Goal: Complete application form: Complete application form

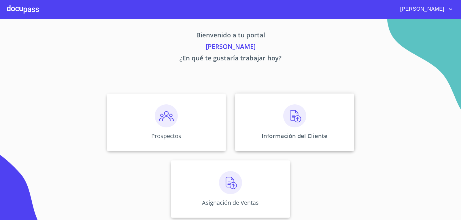
click at [283, 107] on img at bounding box center [294, 116] width 23 height 23
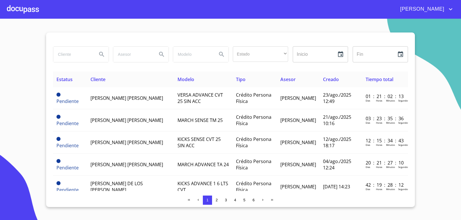
click at [133, 101] on td "[PERSON_NAME] [PERSON_NAME]" at bounding box center [130, 98] width 87 height 22
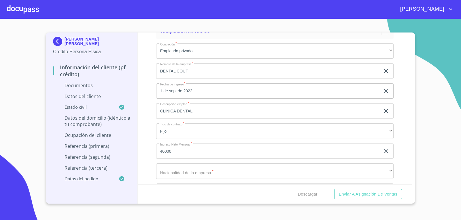
scroll to position [1268, 0]
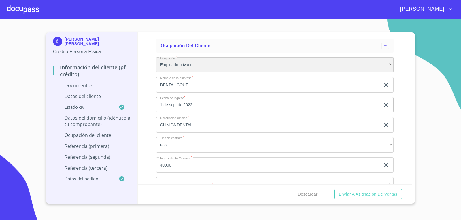
click at [208, 66] on div "Empleado privado" at bounding box center [275, 65] width 238 height 16
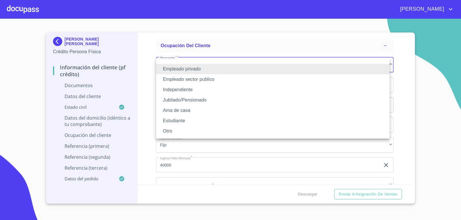
click at [208, 66] on li "Empleado privado" at bounding box center [272, 69] width 233 height 10
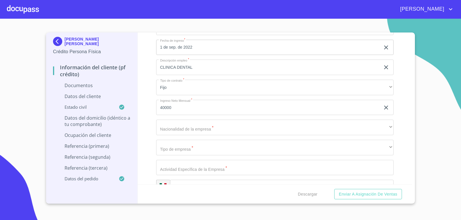
scroll to position [1354, 0]
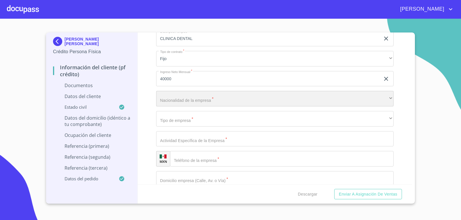
click at [207, 97] on div "​" at bounding box center [275, 99] width 238 height 16
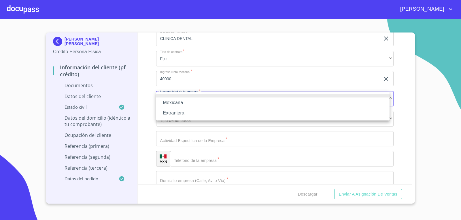
click at [196, 99] on li "Mexicana" at bounding box center [272, 103] width 233 height 10
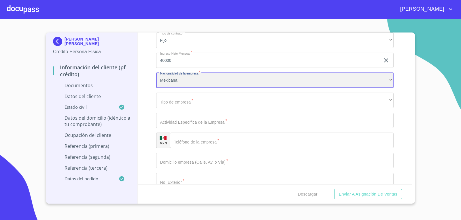
scroll to position [1383, 0]
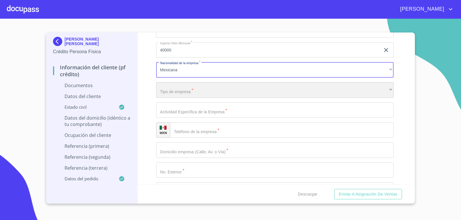
click at [205, 86] on div "​" at bounding box center [275, 90] width 238 height 16
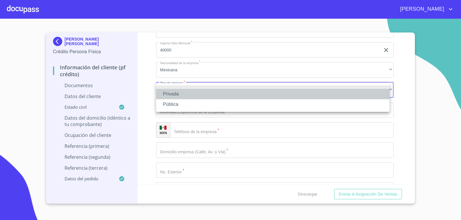
click at [187, 96] on li "Privada" at bounding box center [272, 94] width 233 height 10
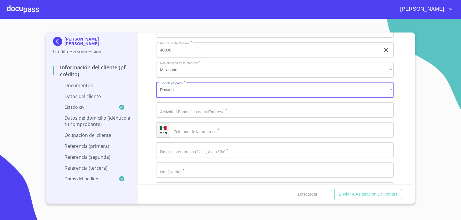
click at [186, 114] on input "Documento de identificación.   *" at bounding box center [275, 111] width 238 height 16
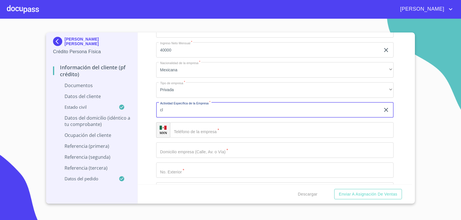
type input "c"
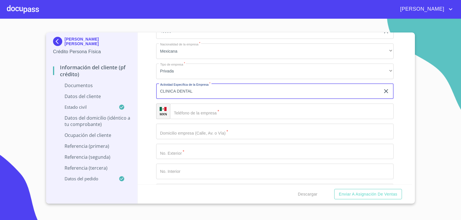
scroll to position [1412, 0]
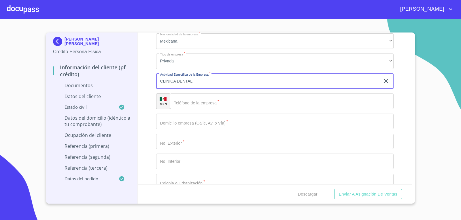
type input "CLINICA DENTAL"
click at [255, 102] on input "Documento de identificación.   *" at bounding box center [282, 102] width 224 height 16
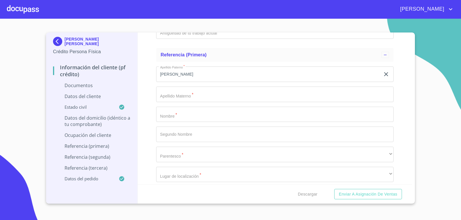
scroll to position [1700, 0]
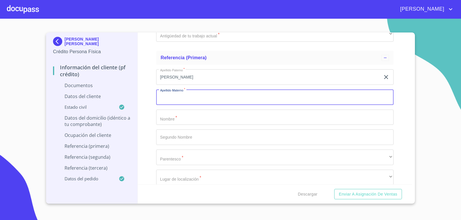
click at [192, 96] on input "Documento de identificación.   *" at bounding box center [275, 98] width 238 height 16
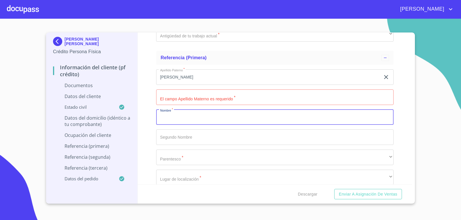
click at [182, 120] on input "Documento de identificación.   *" at bounding box center [275, 118] width 238 height 16
type input "s"
type input "SOCORRO"
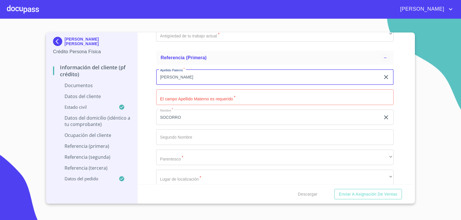
drag, startPoint x: 209, startPoint y: 81, endPoint x: 0, endPoint y: 45, distance: 212.6
click at [0, 48] on section "[PERSON_NAME] [PERSON_NAME] Crédito Persona Física Información del cliente (PF …" at bounding box center [230, 120] width 461 height 202
type input "CASILLAS"
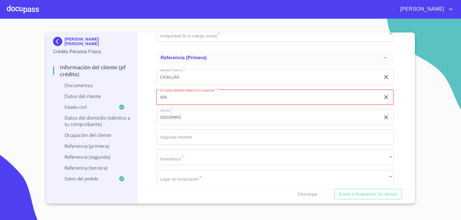
type input "S/N"
click at [179, 140] on input "Documento de identificación.   *" at bounding box center [275, 138] width 238 height 16
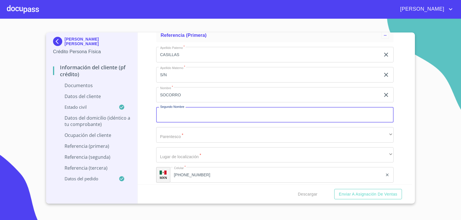
scroll to position [1757, 0]
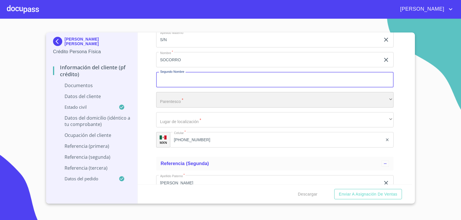
click at [181, 98] on div "​" at bounding box center [275, 100] width 238 height 16
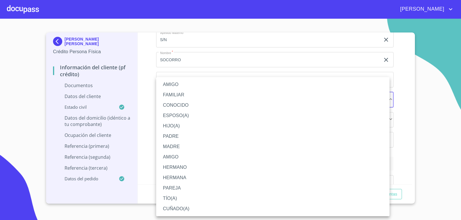
click at [165, 144] on li "MADRE" at bounding box center [272, 147] width 233 height 10
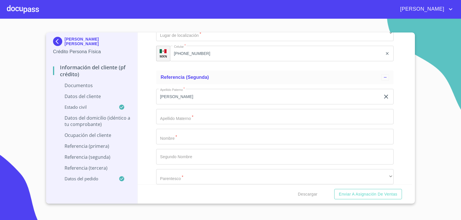
scroll to position [1902, 0]
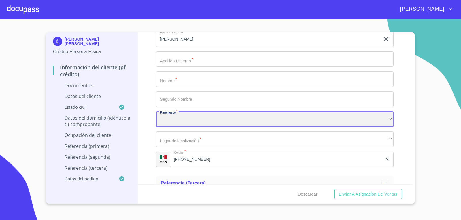
click at [191, 123] on div "​" at bounding box center [275, 120] width 238 height 16
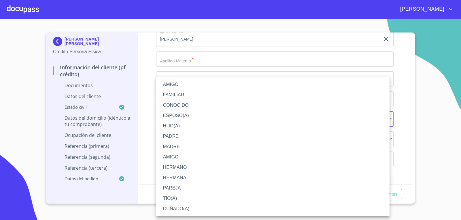
click at [137, 43] on div at bounding box center [230, 110] width 461 height 220
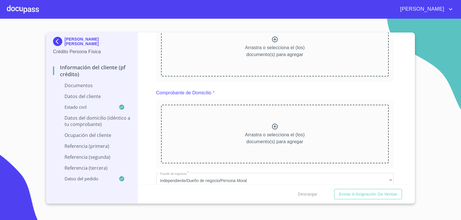
scroll to position [115, 0]
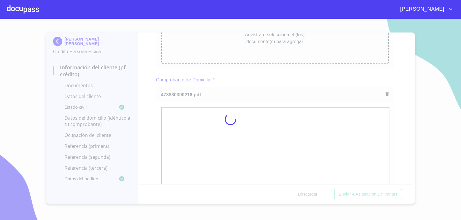
click at [294, 71] on div at bounding box center [230, 120] width 461 height 202
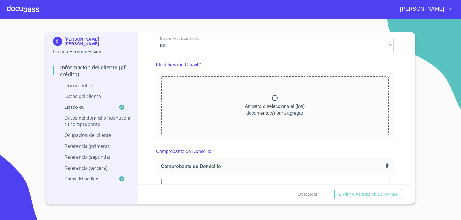
scroll to position [19, 0]
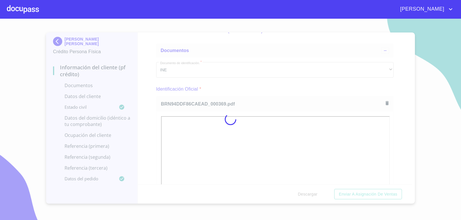
click at [274, 89] on div at bounding box center [230, 120] width 461 height 202
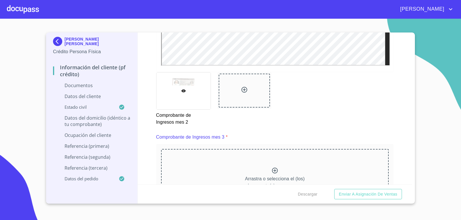
scroll to position [1085, 0]
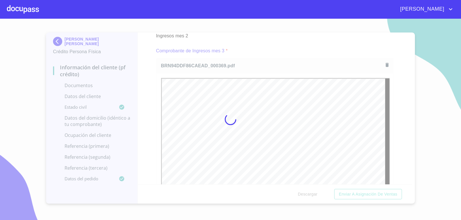
click at [298, 49] on div at bounding box center [230, 120] width 461 height 202
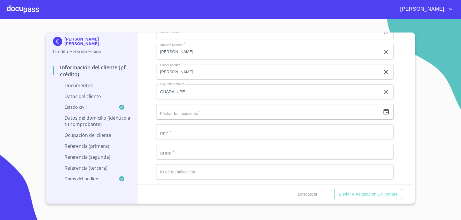
scroll to position [1546, 0]
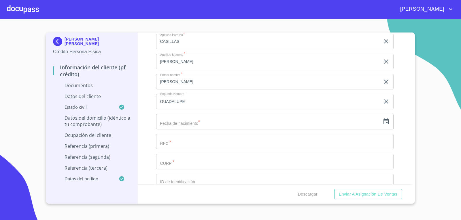
click at [180, 162] on input "Documento de identificación.   *" at bounding box center [275, 162] width 238 height 16
click at [226, 156] on input "CA" at bounding box center [268, 162] width 224 height 16
click at [193, 164] on input "CAGJ" at bounding box center [268, 162] width 224 height 16
click at [227, 162] on input "CAGJ9901" at bounding box center [268, 162] width 224 height 16
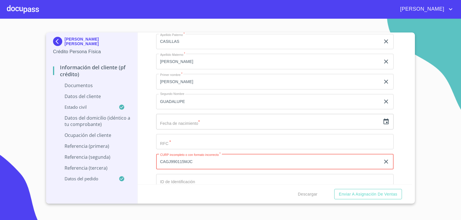
click at [260, 157] on input "CAGJ990115MJC" at bounding box center [268, 162] width 224 height 16
click at [213, 162] on input "CAGJ990115MJCSR" at bounding box center [268, 162] width 224 height 16
type input "CAGJ990115MJCSRC00"
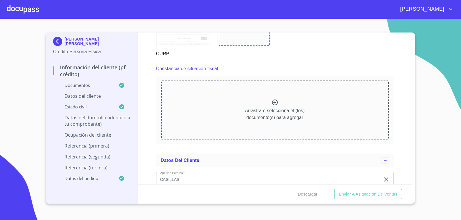
scroll to position [1575, 0]
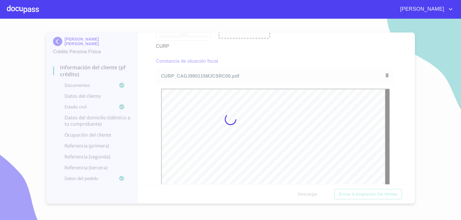
click at [294, 51] on div at bounding box center [230, 120] width 461 height 202
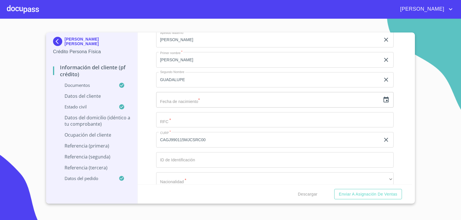
scroll to position [1892, 0]
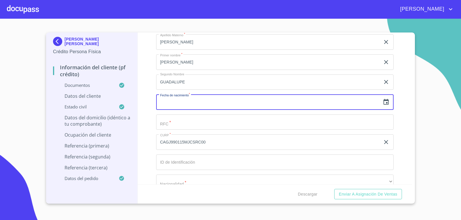
click at [196, 97] on input "text" at bounding box center [268, 103] width 224 height 16
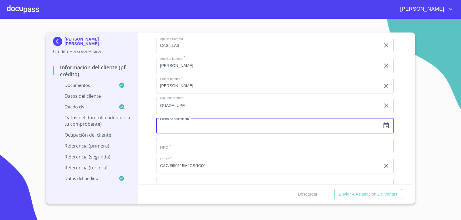
scroll to position [1834, 0]
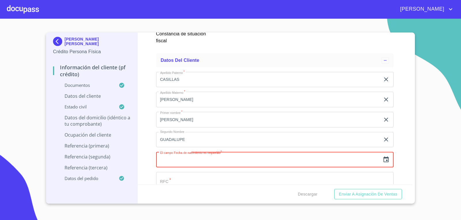
click at [189, 161] on input "text" at bounding box center [268, 160] width 224 height 16
click at [383, 159] on icon "button" at bounding box center [386, 159] width 7 height 7
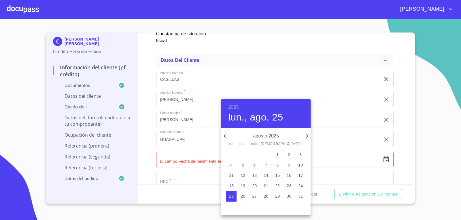
click at [234, 108] on h6 "2025" at bounding box center [233, 107] width 10 height 8
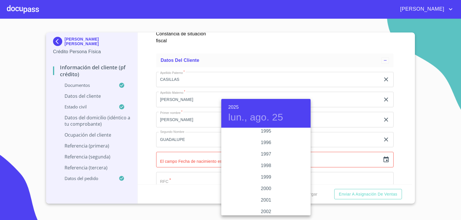
scroll to position [801, 0]
click at [259, 186] on div "1999" at bounding box center [265, 187] width 89 height 12
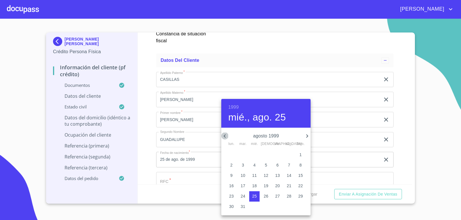
click at [224, 137] on icon "button" at bounding box center [224, 136] width 7 height 7
click at [224, 137] on icon "button" at bounding box center [225, 136] width 2 height 3
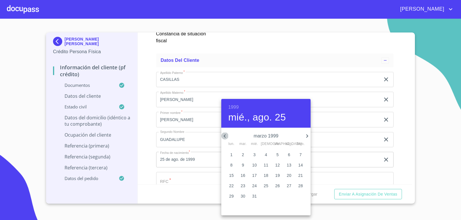
click at [224, 137] on icon "button" at bounding box center [224, 136] width 7 height 7
click at [279, 175] on p "15" at bounding box center [277, 176] width 5 height 6
type input "15 de ene. de 1999"
click at [146, 170] on div at bounding box center [230, 110] width 461 height 220
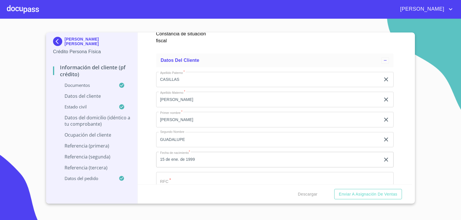
scroll to position [1863, 0]
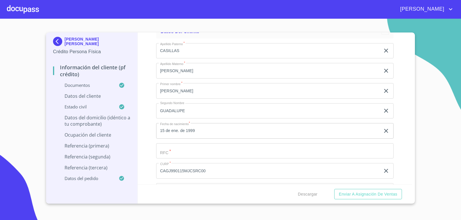
click at [179, 149] on input "Documento de identificación.   *" at bounding box center [275, 151] width 238 height 16
paste input "CAGJ990115T16"
type input "CAGJ990115T16"
click at [148, 147] on div "Información del cliente (PF crédito) Documentos Documento de identificación.   …" at bounding box center [275, 109] width 275 height 152
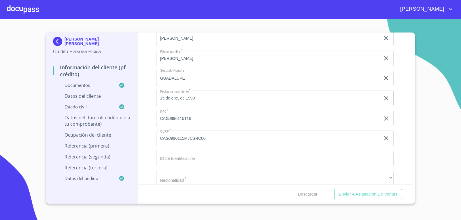
scroll to position [1978, 0]
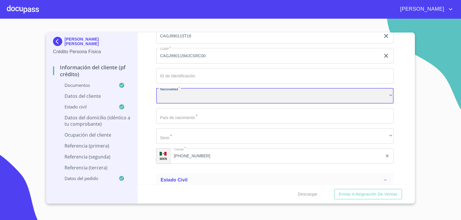
click at [179, 96] on div "​" at bounding box center [275, 96] width 238 height 16
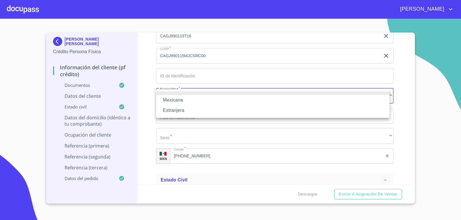
click at [174, 98] on li "Mexicana" at bounding box center [272, 100] width 233 height 10
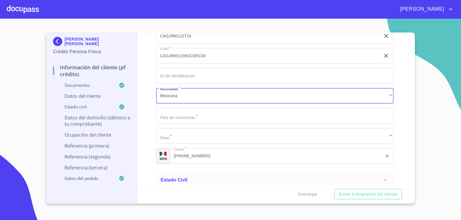
click at [196, 116] on input "Documento de identificación.   *" at bounding box center [275, 116] width 238 height 16
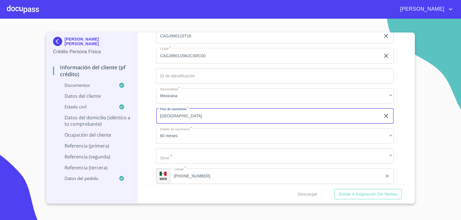
type input "[GEOGRAPHIC_DATA]"
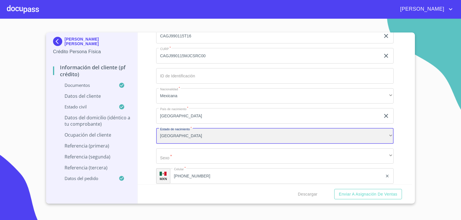
scroll to position [2007, 0]
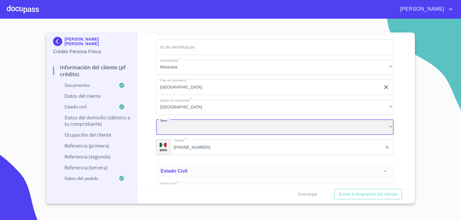
click at [184, 122] on div "​" at bounding box center [275, 128] width 238 height 16
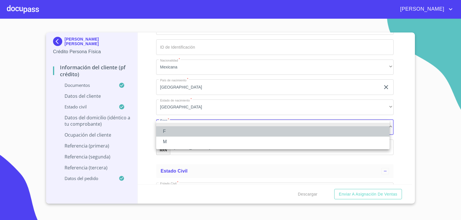
click at [179, 127] on li "F" at bounding box center [272, 131] width 233 height 10
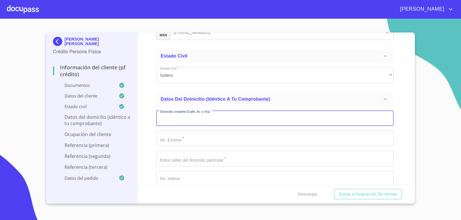
click at [193, 116] on input "Documento de identificación.   *" at bounding box center [275, 119] width 238 height 16
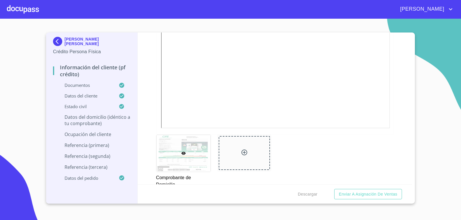
scroll to position [365, 0]
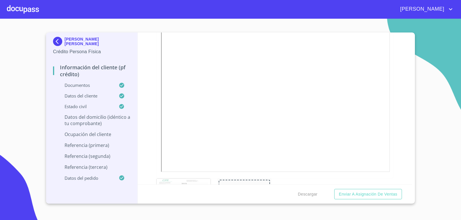
type input "MORELOS PTE"
click at [395, 93] on div "Información del cliente (PF crédito) Documentos Documento de identificación.   …" at bounding box center [275, 109] width 275 height 152
click at [190, 51] on input "Documento de identificación.   *" at bounding box center [275, 52] width 238 height 16
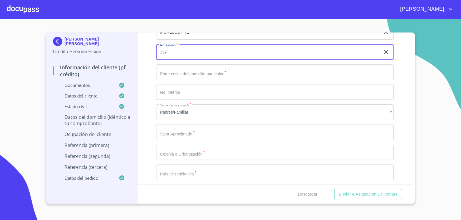
type input "337"
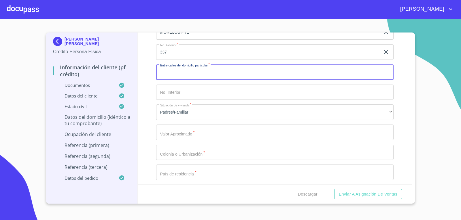
click at [201, 70] on input "Documento de identificación.   *" at bounding box center [275, 73] width 238 height 16
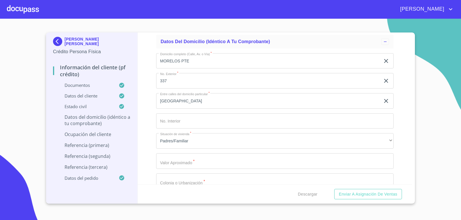
scroll to position [2179, 0]
click at [200, 104] on input "[GEOGRAPHIC_DATA]" at bounding box center [268, 102] width 224 height 16
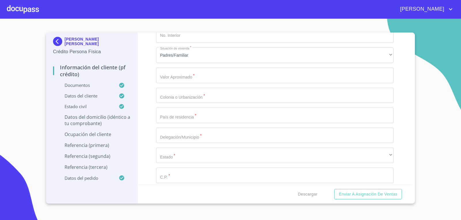
type input "ZARAGOZA SUR"
click at [194, 80] on input "Documento de identificación.   *" at bounding box center [275, 76] width 238 height 16
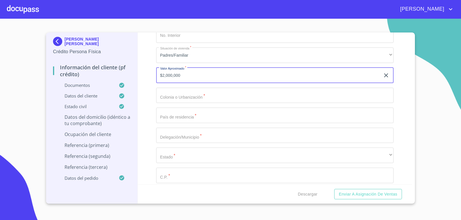
type input "$2,000,000"
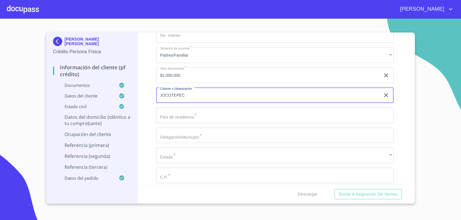
type input "JOCOTEPEC"
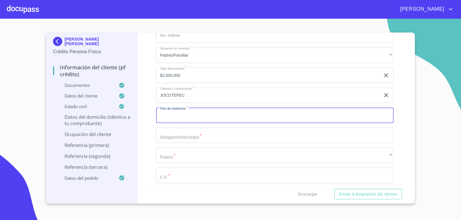
click at [222, 113] on input "Documento de identificación.   *" at bounding box center [275, 116] width 238 height 16
type input "[GEOGRAPHIC_DATA]"
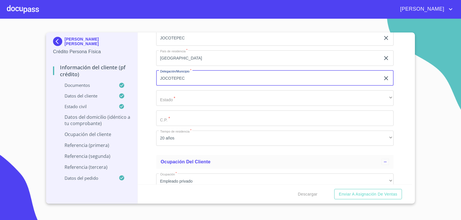
scroll to position [2323, 0]
type input "JOCOTEPEC"
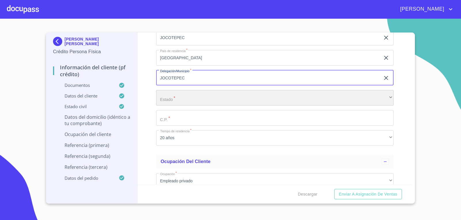
click at [220, 93] on div "​" at bounding box center [275, 98] width 238 height 16
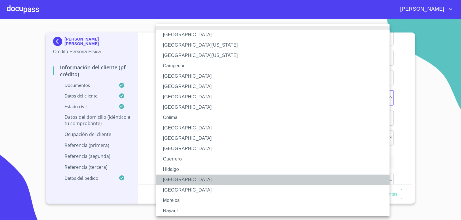
click at [182, 180] on li "[GEOGRAPHIC_DATA]" at bounding box center [275, 180] width 238 height 10
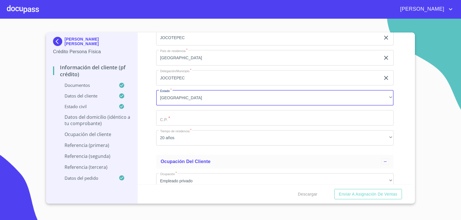
click at [184, 121] on input "Documento de identificación.   *" at bounding box center [275, 118] width 238 height 16
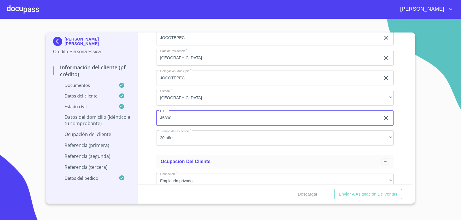
type input "45800"
click at [147, 90] on div "Información del cliente (PF crédito) Documentos Documento de identificación.   …" at bounding box center [275, 109] width 275 height 152
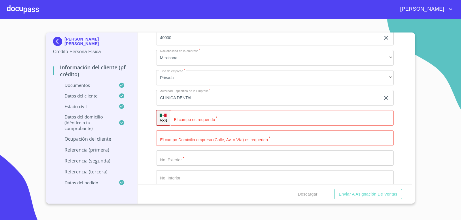
scroll to position [2581, 0]
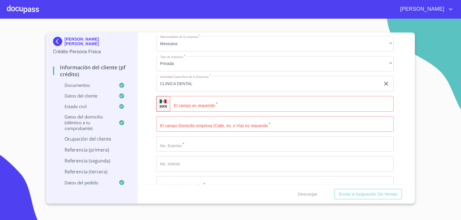
click at [211, 103] on input "Documento de identificación.   *" at bounding box center [282, 104] width 224 height 16
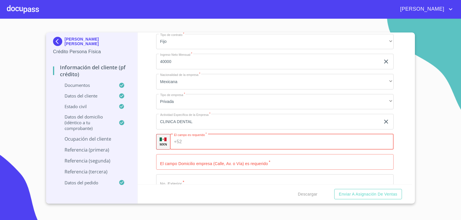
scroll to position [2610, 0]
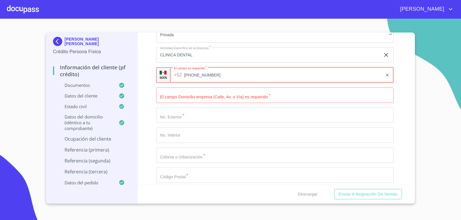
type input "[PHONE_NUMBER]"
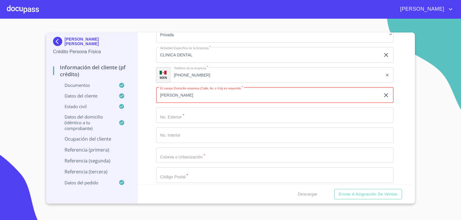
type input "[PERSON_NAME]"
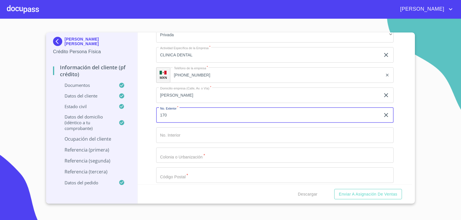
type input "170"
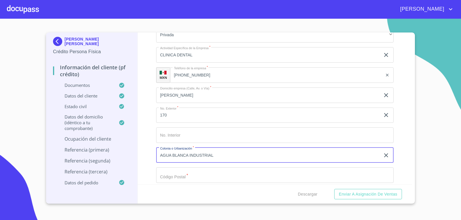
type input "AGUA BLANCA INDUSTRIAL"
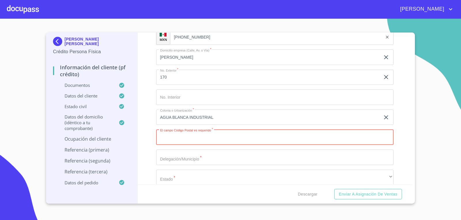
scroll to position [2639, 0]
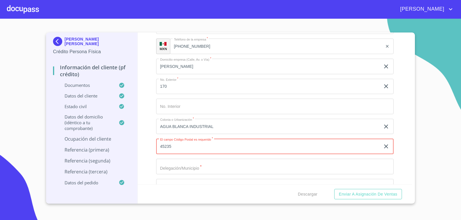
type input "45235"
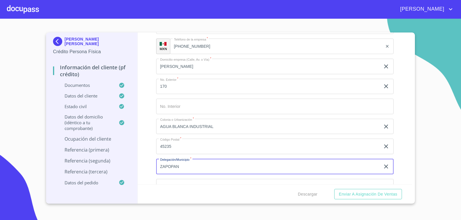
scroll to position [2725, 0]
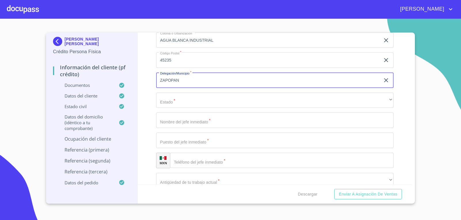
type input "ZAPOPAN"
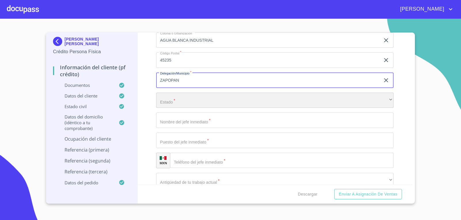
click at [210, 99] on div "​" at bounding box center [275, 101] width 238 height 16
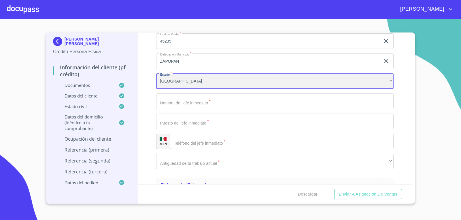
scroll to position [2754, 0]
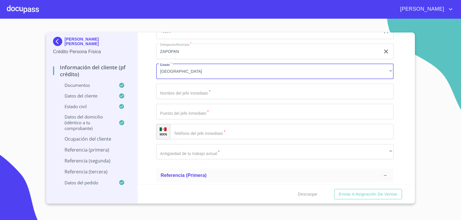
click at [212, 92] on input "Documento de identificación.   *" at bounding box center [275, 92] width 238 height 16
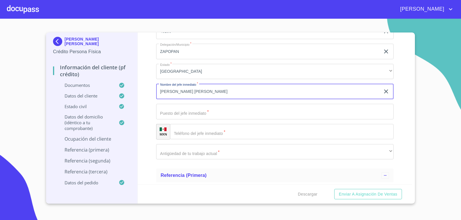
type input "[PERSON_NAME] [PERSON_NAME]"
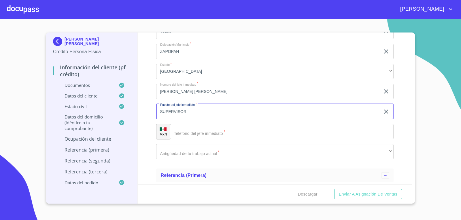
type input "SUPERVISOR"
drag, startPoint x: 215, startPoint y: 107, endPoint x: 0, endPoint y: 81, distance: 216.5
click at [0, 81] on section "[PERSON_NAME] [PERSON_NAME] Crédito Persona Física Información del cliente (PF …" at bounding box center [230, 120] width 461 height 202
click at [203, 134] on input "Documento de identificación.   *" at bounding box center [282, 132] width 224 height 16
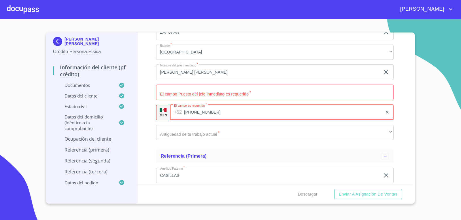
scroll to position [2783, 0]
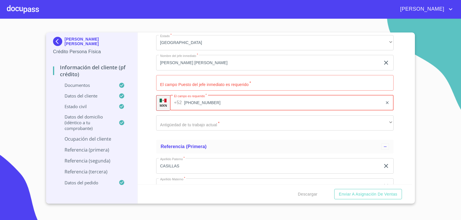
type input "[PHONE_NUMBER]"
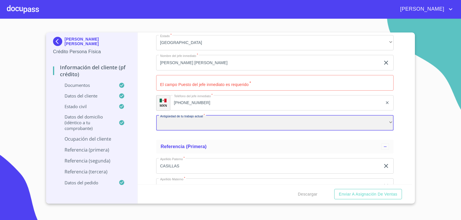
click at [204, 124] on div "​" at bounding box center [275, 124] width 238 height 16
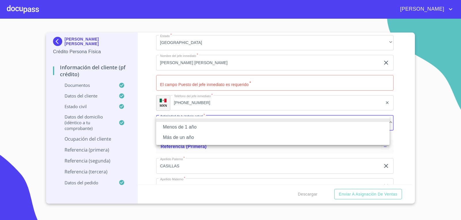
click at [197, 124] on li "Menos de 1 año" at bounding box center [272, 127] width 233 height 10
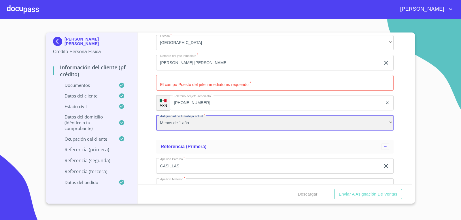
click at [197, 124] on div "Menos de 1 año" at bounding box center [275, 124] width 238 height 16
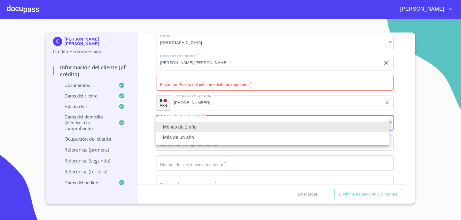
click at [187, 135] on li "Más de un año" at bounding box center [272, 138] width 233 height 10
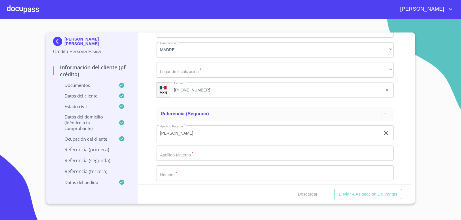
scroll to position [2985, 0]
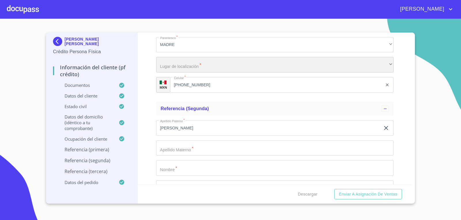
click at [200, 64] on div "​" at bounding box center [275, 65] width 238 height 16
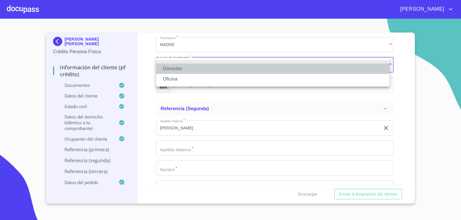
click at [189, 68] on li "Domicilio" at bounding box center [272, 69] width 233 height 10
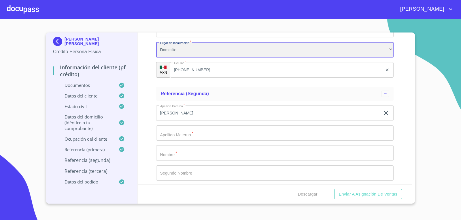
scroll to position [3042, 0]
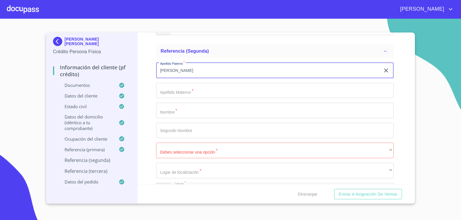
drag, startPoint x: 213, startPoint y: 71, endPoint x: 178, endPoint y: 69, distance: 34.9
click at [178, 69] on input "[PERSON_NAME]" at bounding box center [268, 71] width 224 height 16
drag, startPoint x: 195, startPoint y: 72, endPoint x: 92, endPoint y: 61, distance: 103.4
click at [94, 60] on div "[PERSON_NAME] [PERSON_NAME] Crédito Persona Física Información del cliente (PF …" at bounding box center [229, 118] width 366 height 171
type input "VALERIA"
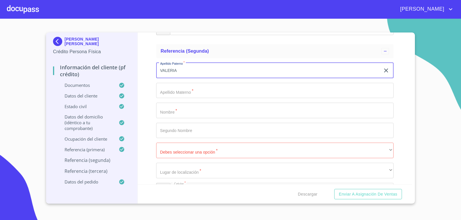
click at [199, 111] on input "Documento de identificación.   *" at bounding box center [275, 111] width 238 height 16
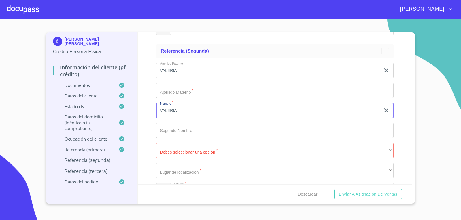
type input "VALERIA"
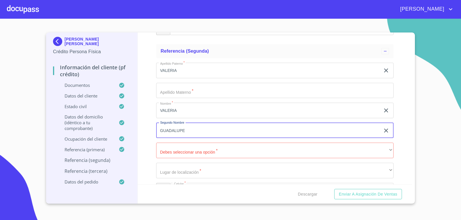
type input "GUADALUPE"
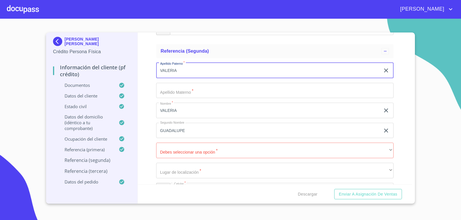
drag, startPoint x: 138, startPoint y: 72, endPoint x: 0, endPoint y: 38, distance: 142.4
click at [0, 48] on section "[PERSON_NAME] [PERSON_NAME] Crédito Persona Física Información del cliente (PF …" at bounding box center [230, 120] width 461 height 202
type input "[PERSON_NAME]"
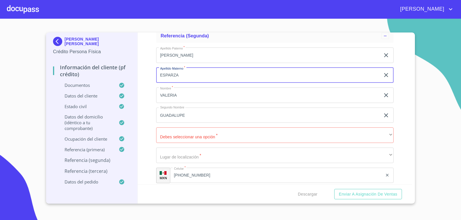
scroll to position [3100, 0]
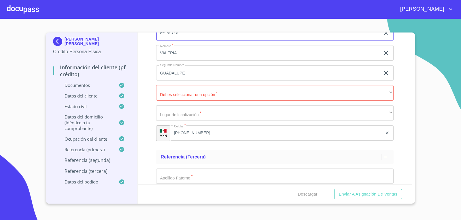
type input "ESPARZA"
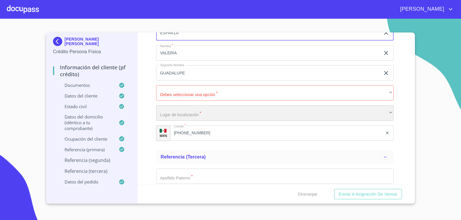
click at [192, 110] on div "​" at bounding box center [275, 113] width 238 height 16
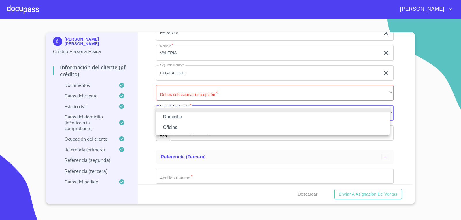
click at [182, 114] on li "Domicilio" at bounding box center [272, 117] width 233 height 10
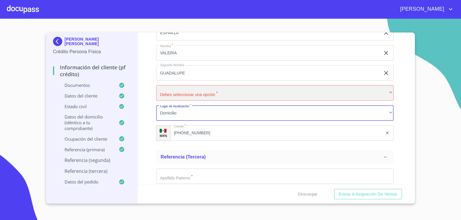
click at [193, 99] on div "​" at bounding box center [275, 93] width 238 height 16
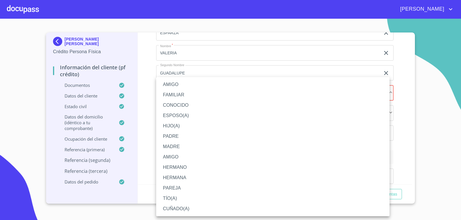
click at [180, 86] on li "AMIGO" at bounding box center [272, 85] width 233 height 10
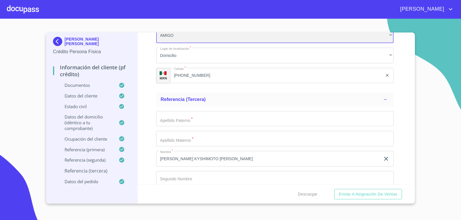
scroll to position [3215, 0]
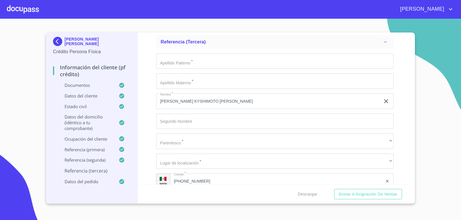
click at [203, 61] on input "Documento de identificación.   *" at bounding box center [275, 62] width 238 height 16
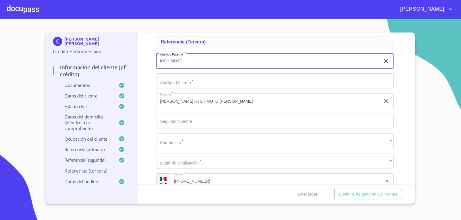
type input "KISHIMOTO"
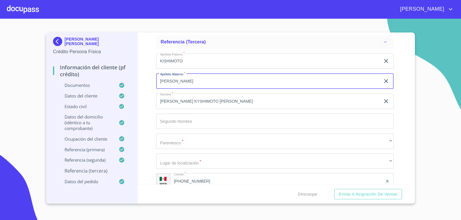
type input "[PERSON_NAME]"
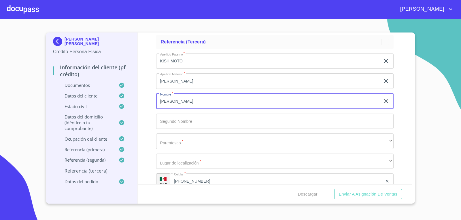
type input "[PERSON_NAME]"
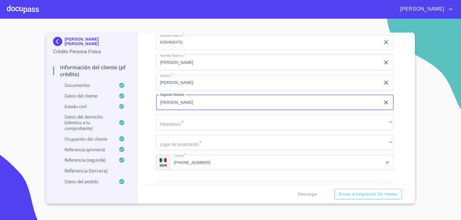
scroll to position [3244, 0]
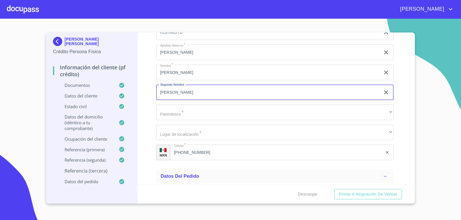
type input "[PERSON_NAME]"
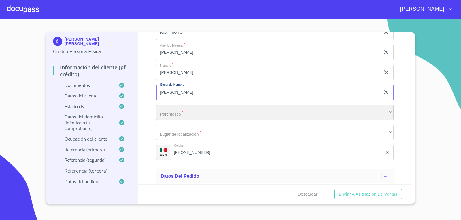
click at [167, 109] on div "​" at bounding box center [275, 113] width 238 height 16
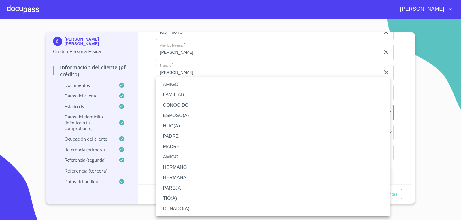
click at [173, 84] on li "AMIGO" at bounding box center [272, 85] width 233 height 10
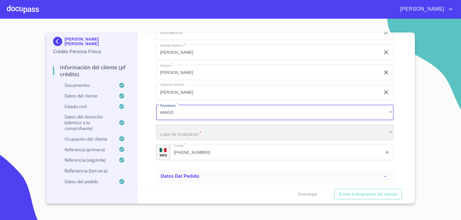
click at [181, 134] on div "​" at bounding box center [275, 133] width 238 height 16
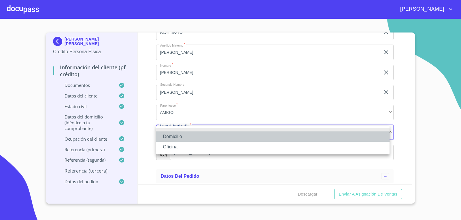
click at [170, 133] on li "Domicilio" at bounding box center [272, 137] width 233 height 10
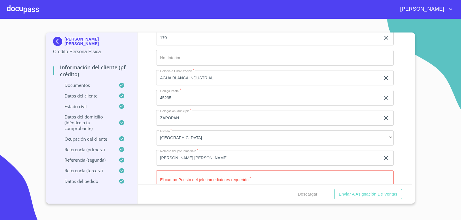
scroll to position [2745, 0]
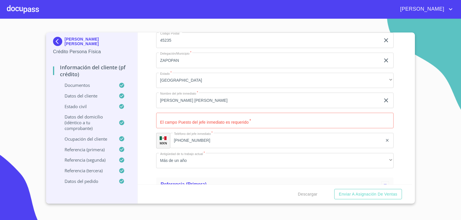
click at [236, 120] on input "Documento de identificación.   *" at bounding box center [275, 121] width 238 height 16
